Goal: Transaction & Acquisition: Purchase product/service

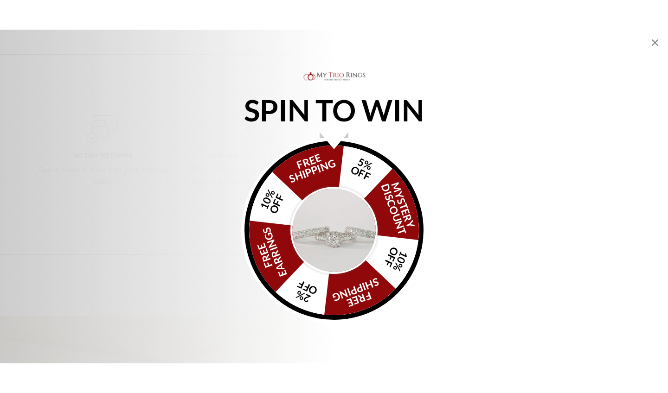
scroll to position [1360, 0]
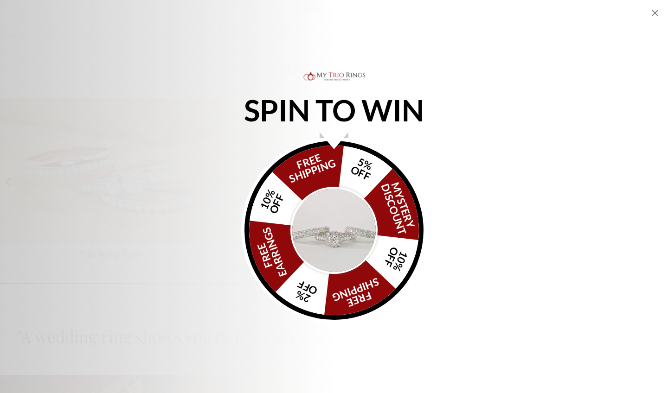
click at [655, 14] on icon "Close popup" at bounding box center [655, 12] width 11 height 11
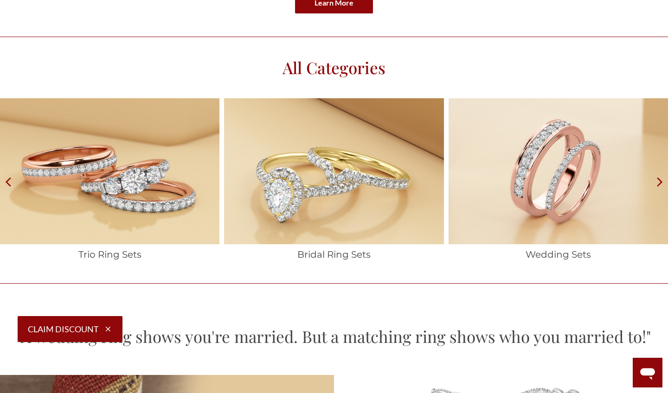
click at [127, 196] on img at bounding box center [109, 171] width 219 height 146
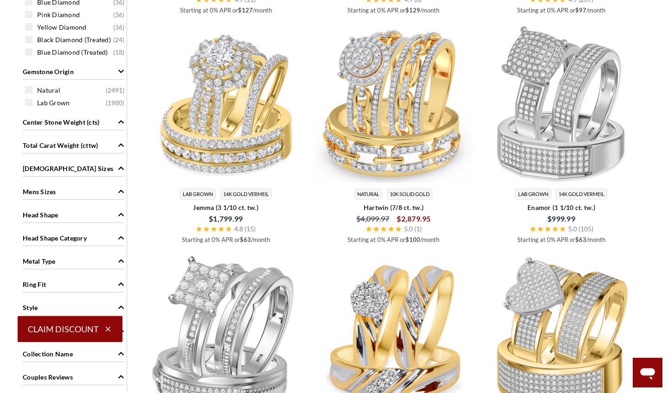
scroll to position [702, 0]
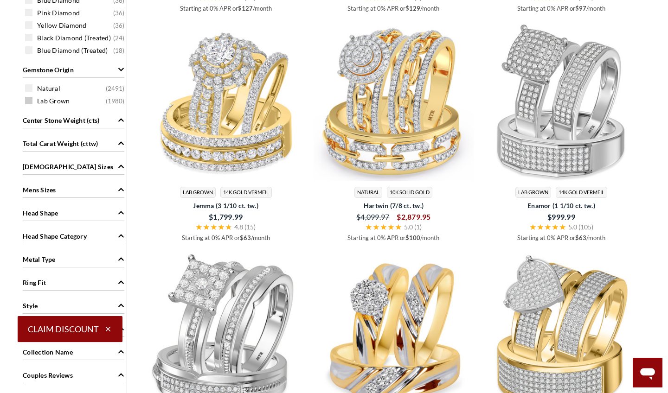
click at [29, 102] on span at bounding box center [28, 100] width 7 height 7
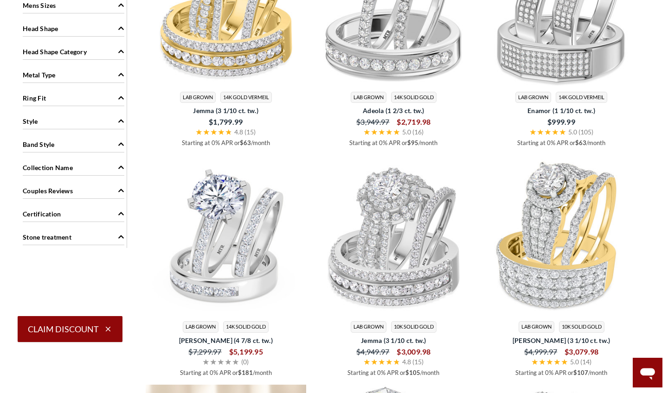
scroll to position [816, 0]
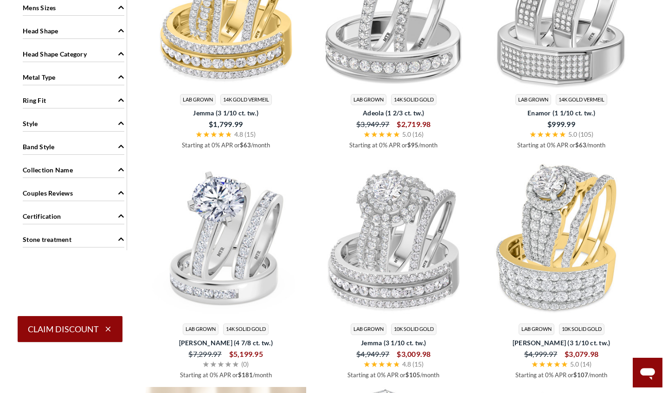
click at [49, 146] on span "Band Style" at bounding box center [39, 147] width 32 height 10
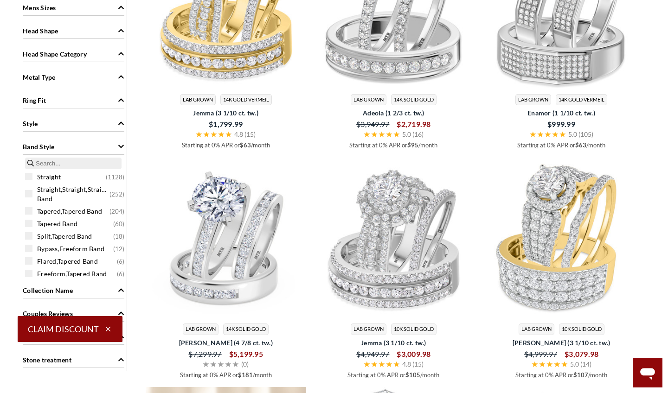
click at [49, 146] on span "Band Style" at bounding box center [39, 147] width 32 height 10
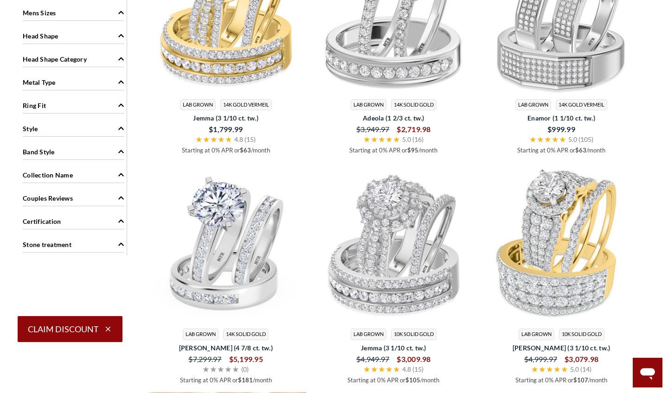
scroll to position [810, 0]
click at [40, 90] on div "Metal Type" at bounding box center [74, 82] width 102 height 18
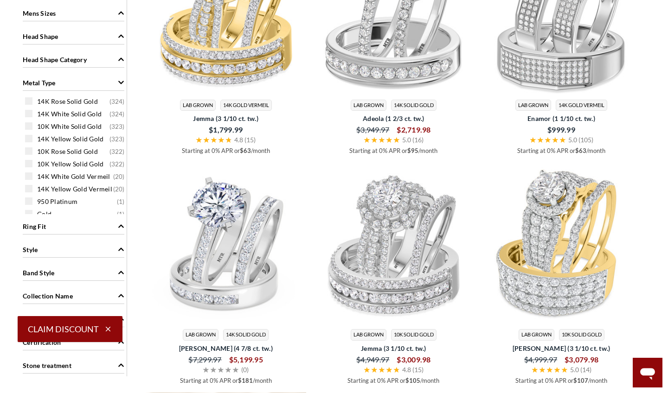
click at [40, 90] on div "Metal Type" at bounding box center [74, 82] width 102 height 18
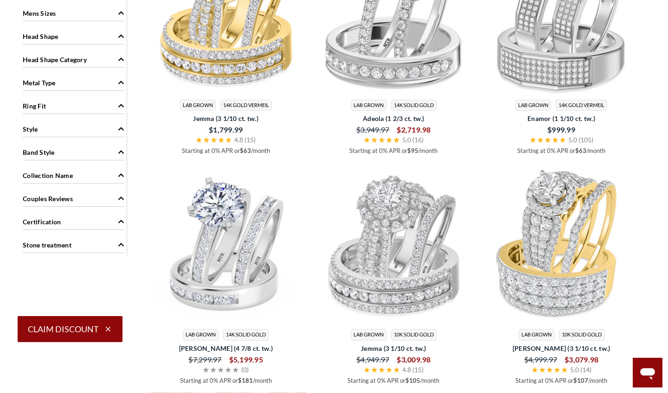
click at [40, 90] on div "Metal Type" at bounding box center [74, 82] width 102 height 18
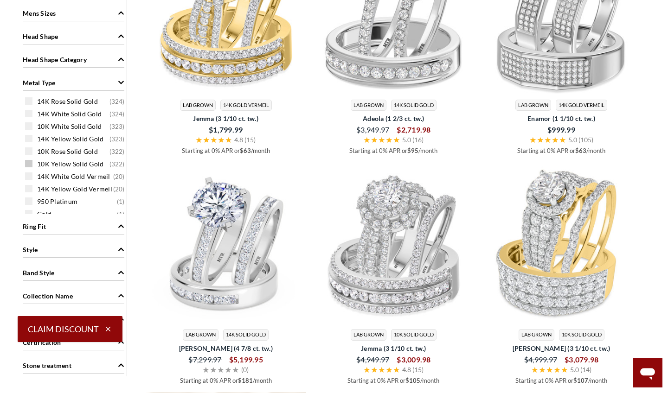
click at [29, 162] on span at bounding box center [28, 163] width 7 height 7
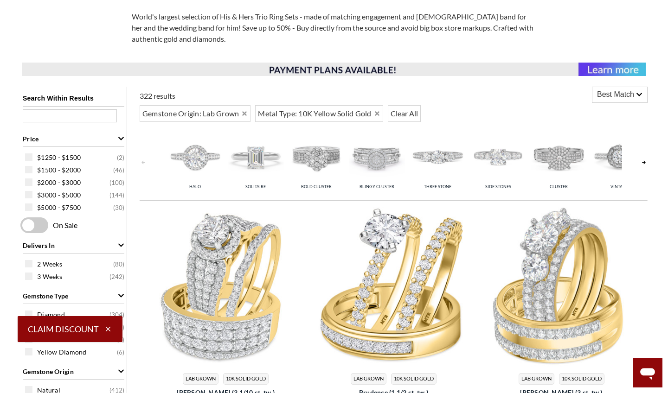
scroll to position [292, 0]
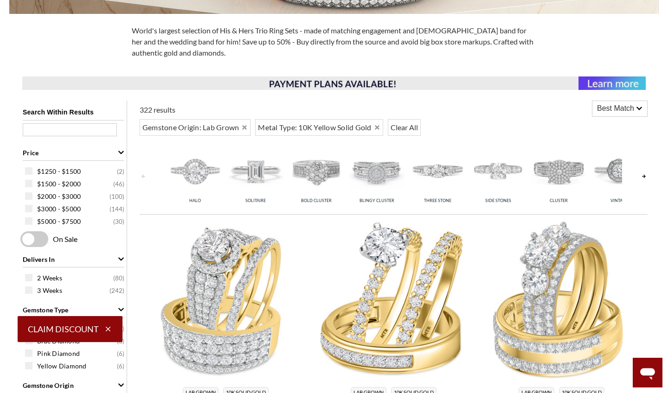
click at [623, 108] on span "Best Match" at bounding box center [615, 108] width 37 height 11
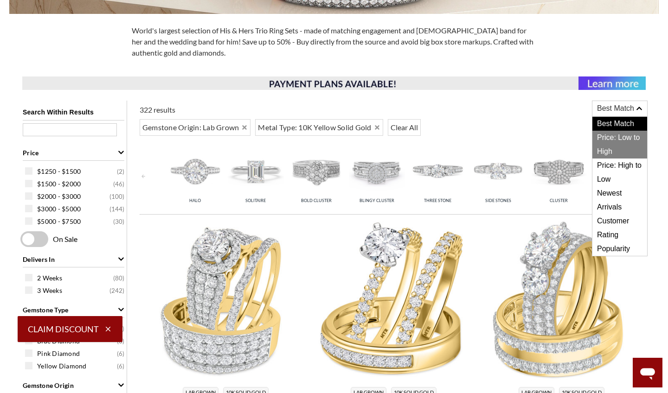
click at [619, 142] on span "Price: Low to High" at bounding box center [619, 145] width 55 height 28
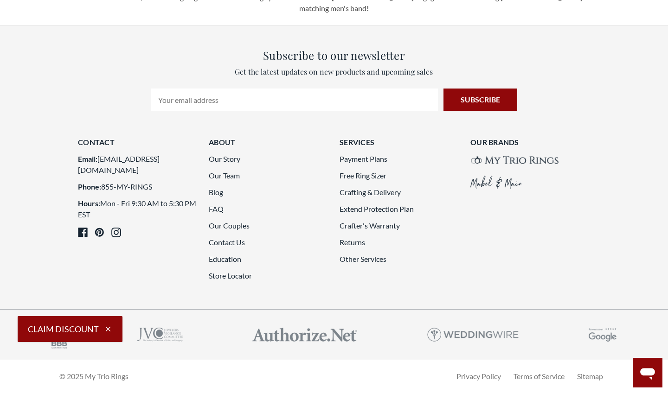
scroll to position [2495, 0]
